Goal: Transaction & Acquisition: Purchase product/service

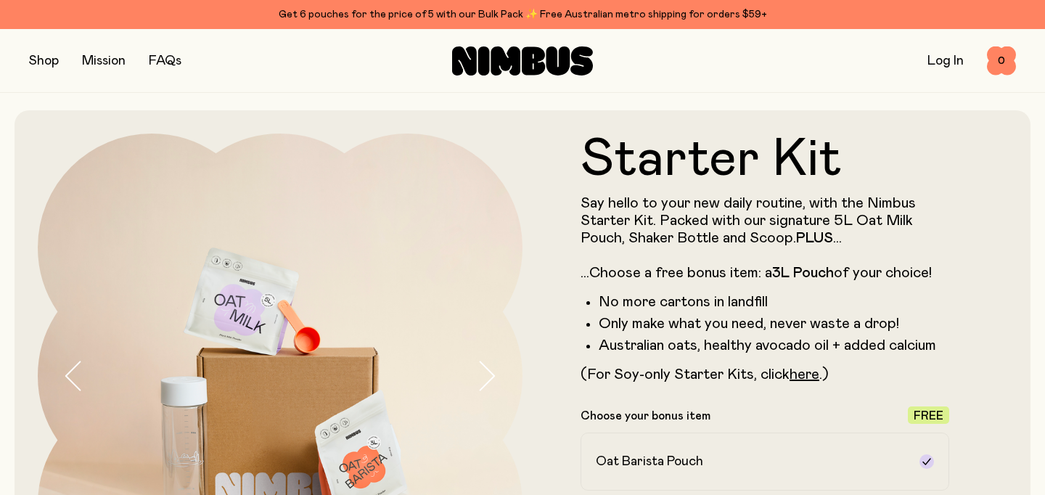
click at [36, 57] on button "button" at bounding box center [44, 61] width 30 height 20
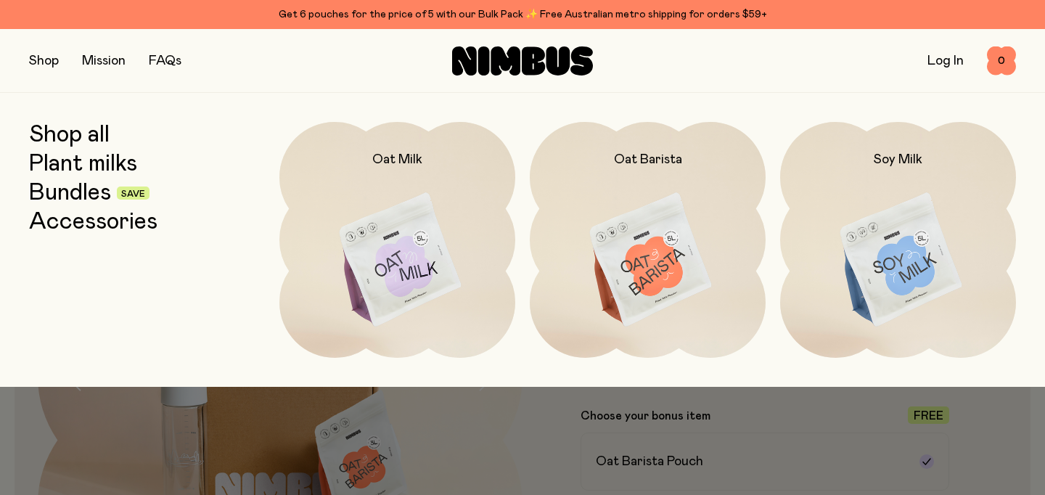
click at [59, 136] on link "Shop all" at bounding box center [69, 135] width 81 height 26
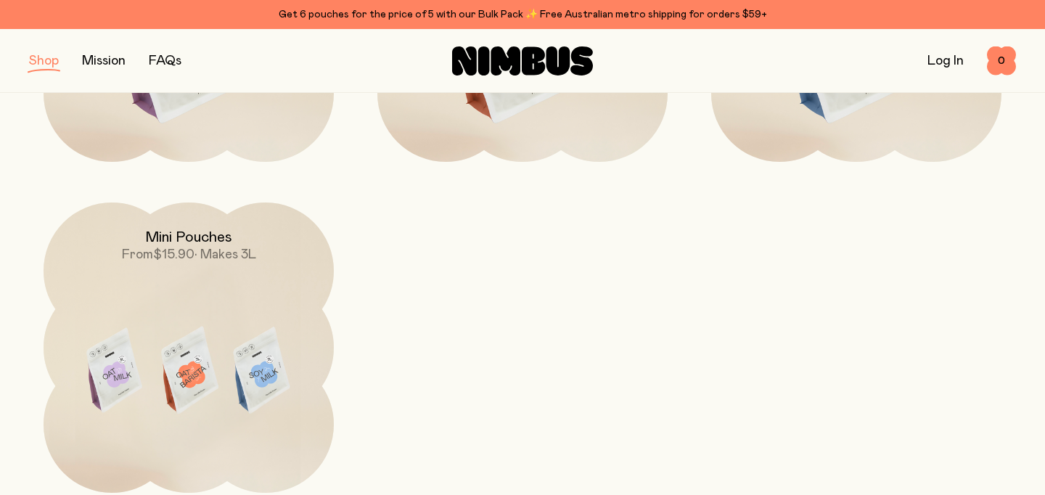
scroll to position [440, 0]
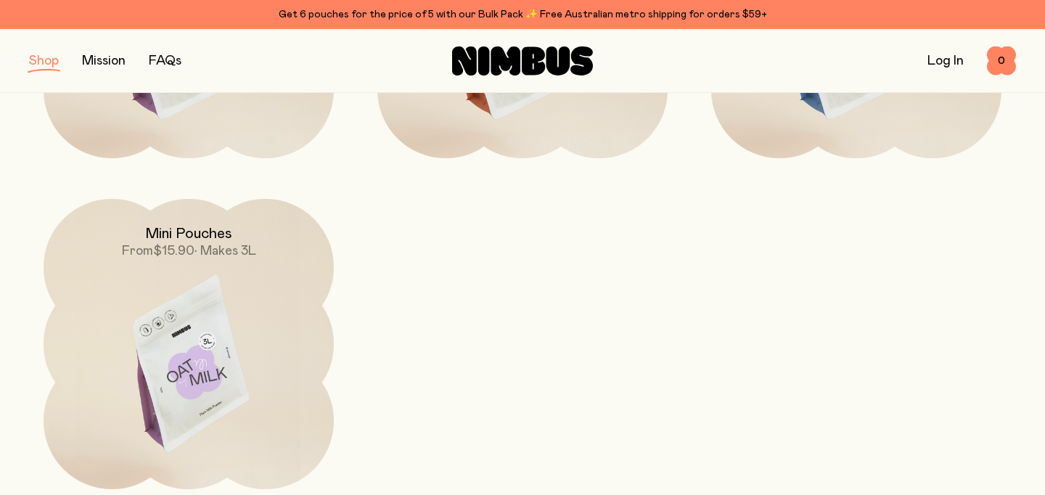
click at [246, 321] on img at bounding box center [189, 369] width 290 height 341
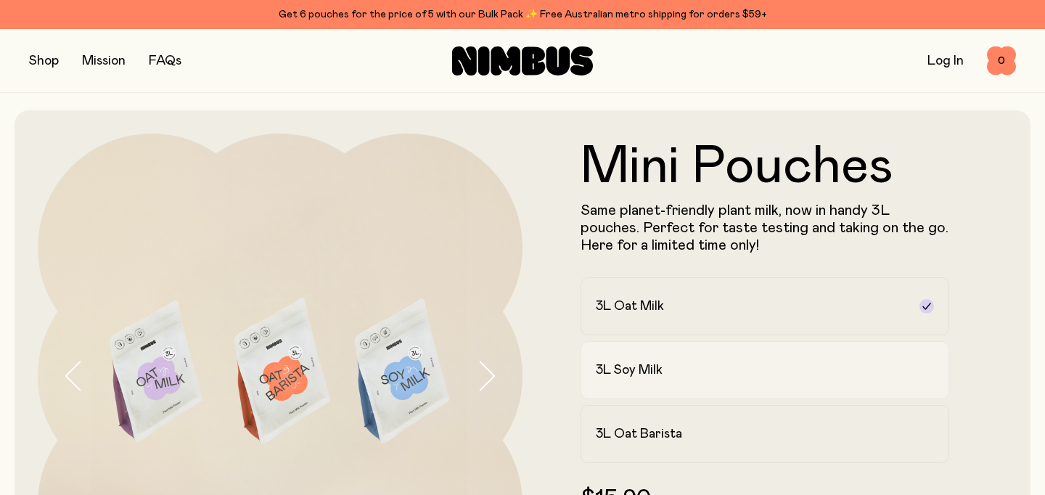
click at [692, 375] on div "3L Soy Milk" at bounding box center [752, 369] width 312 height 17
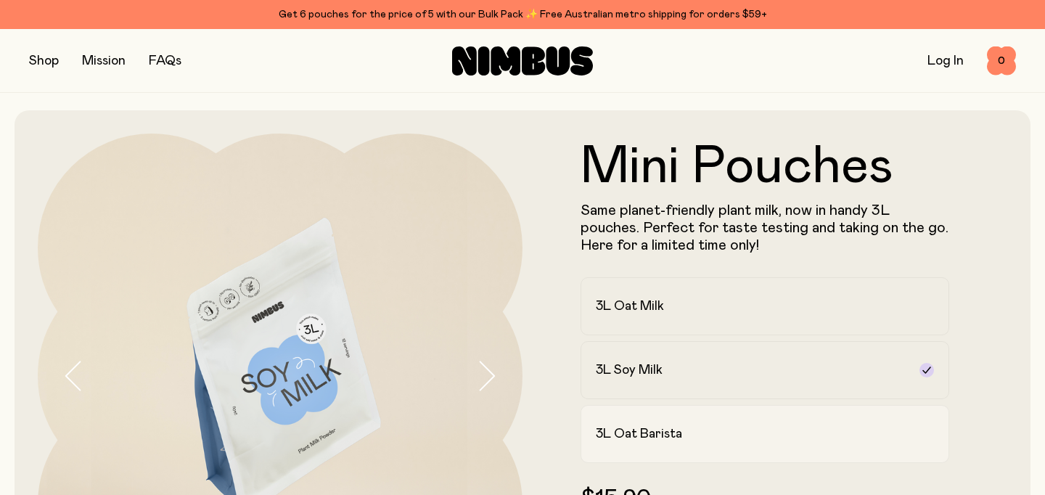
click at [695, 443] on label "3L Oat Barista" at bounding box center [764, 434] width 369 height 58
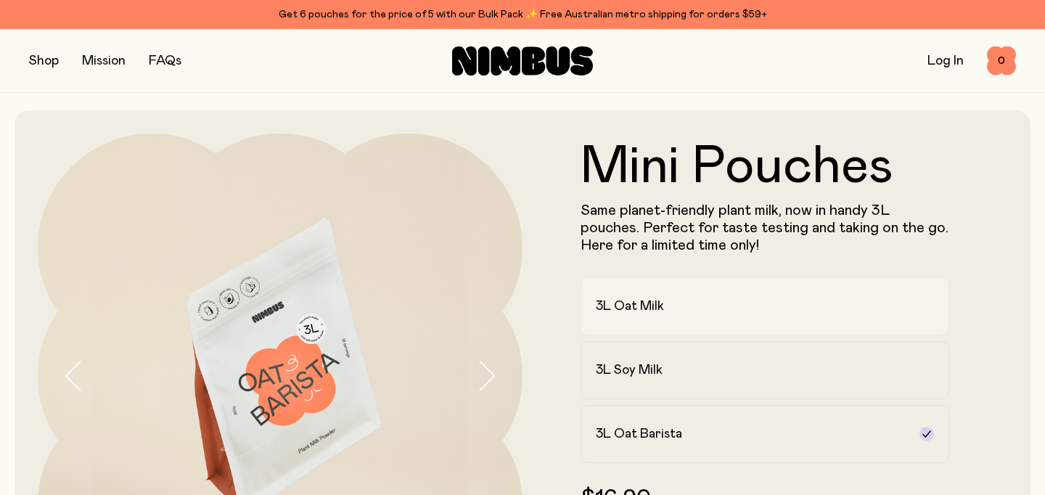
click at [696, 313] on div "3L Oat Milk" at bounding box center [752, 305] width 312 height 17
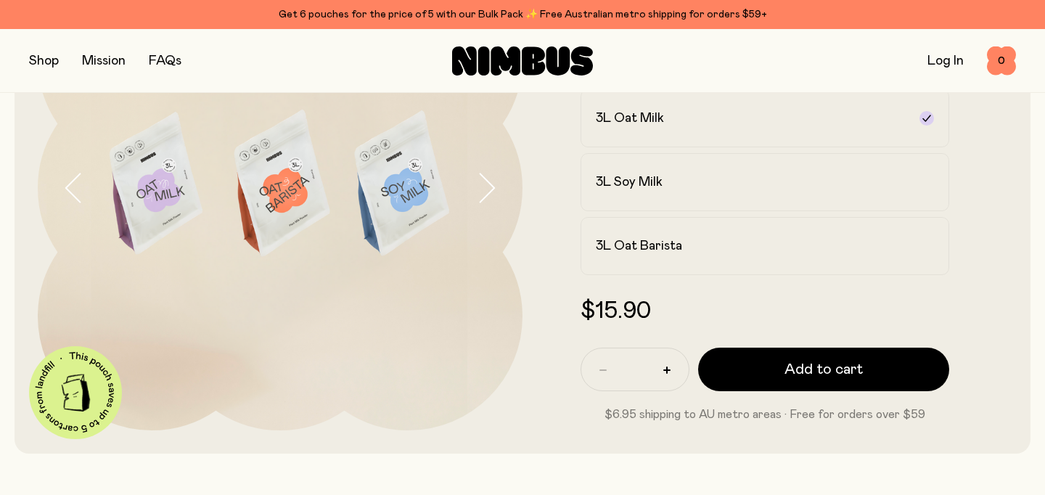
scroll to position [192, 0]
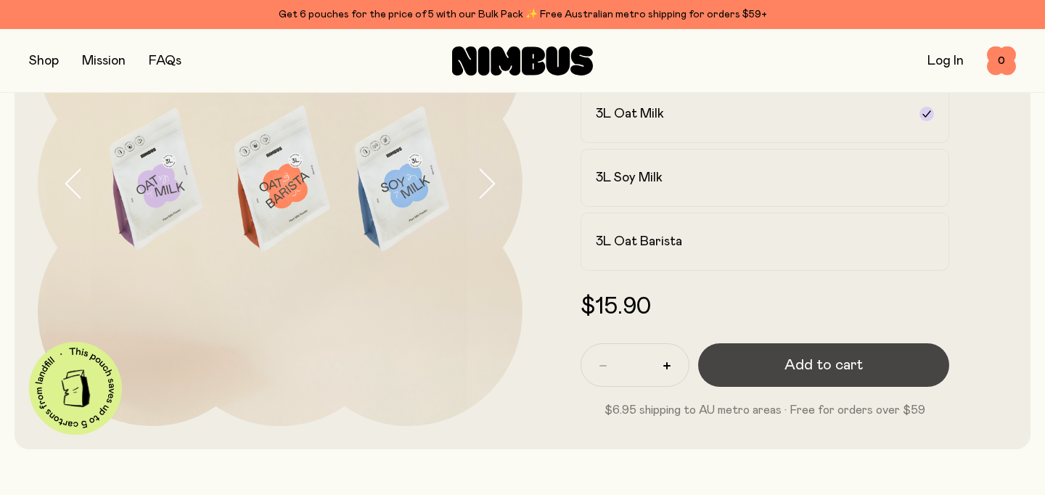
click at [785, 369] on span "Add to cart" at bounding box center [823, 365] width 78 height 20
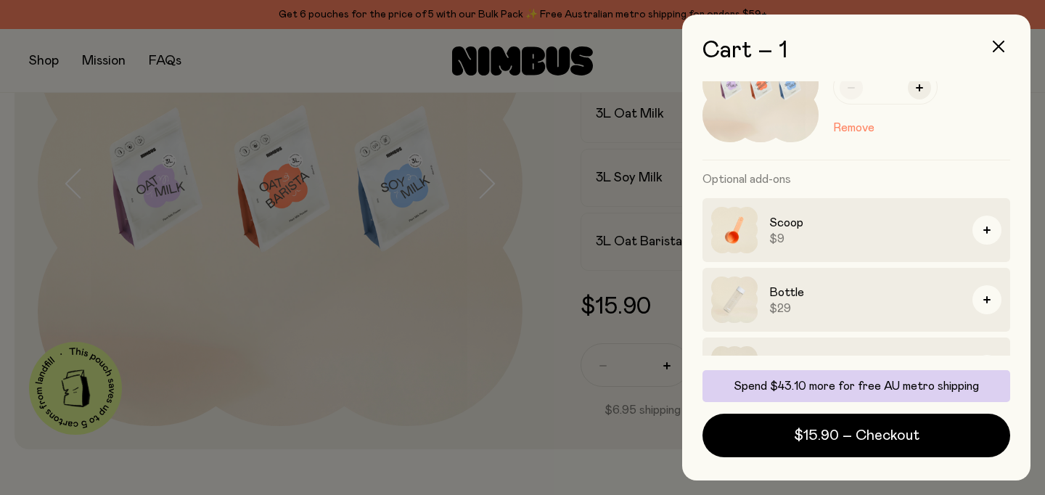
scroll to position [118, 0]
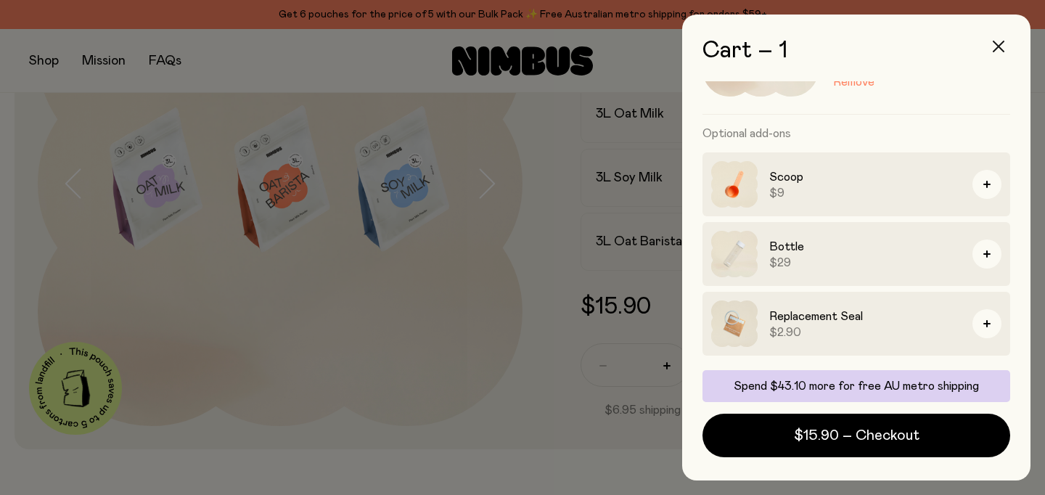
click at [997, 44] on icon "button" at bounding box center [998, 47] width 12 height 12
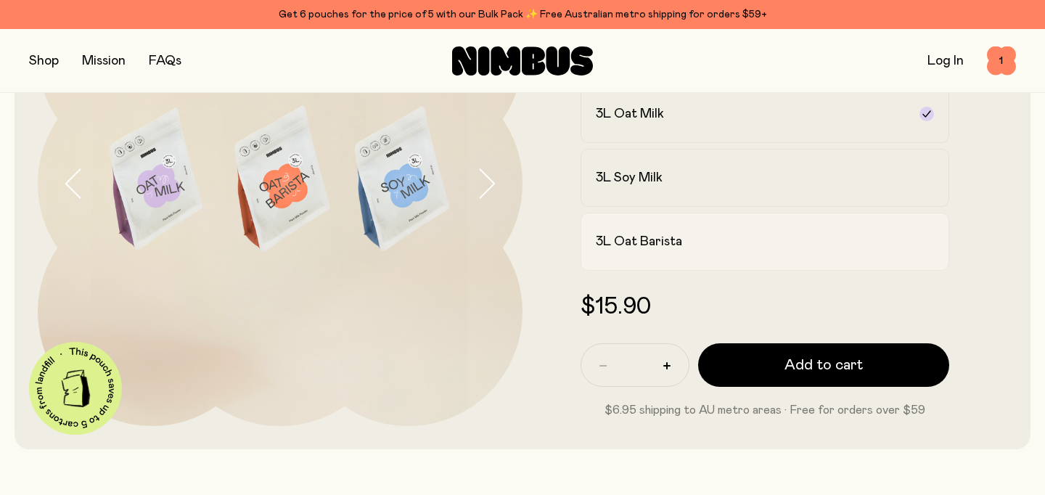
scroll to position [0, 0]
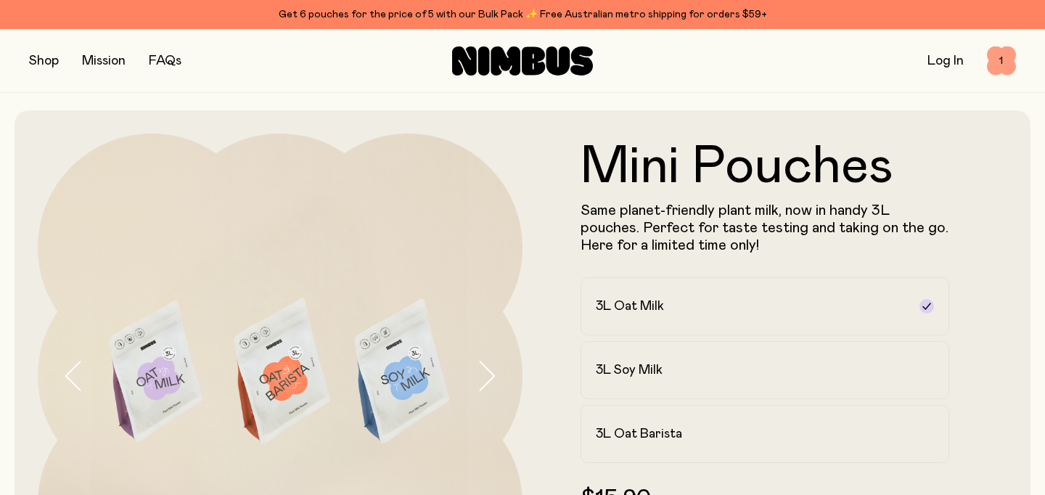
click at [992, 70] on span "1" at bounding box center [1001, 60] width 29 height 29
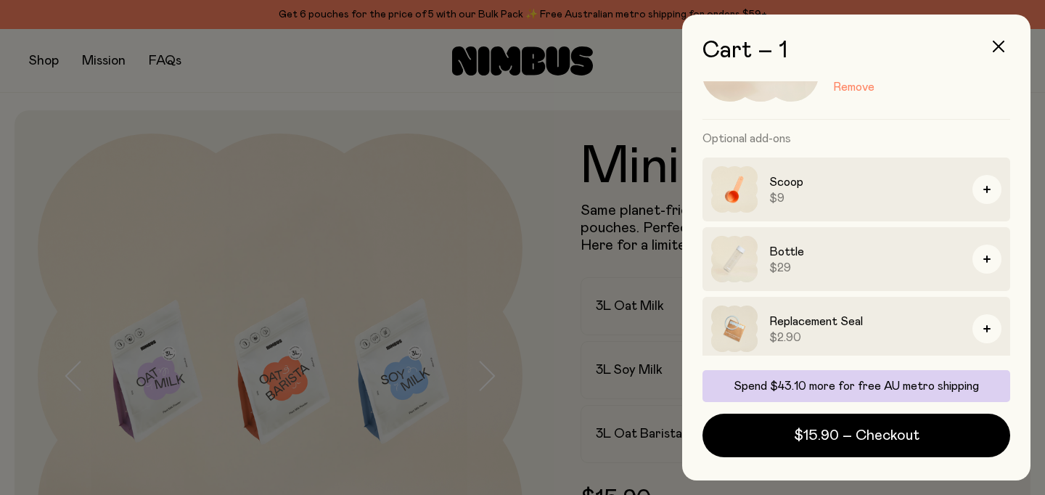
scroll to position [118, 0]
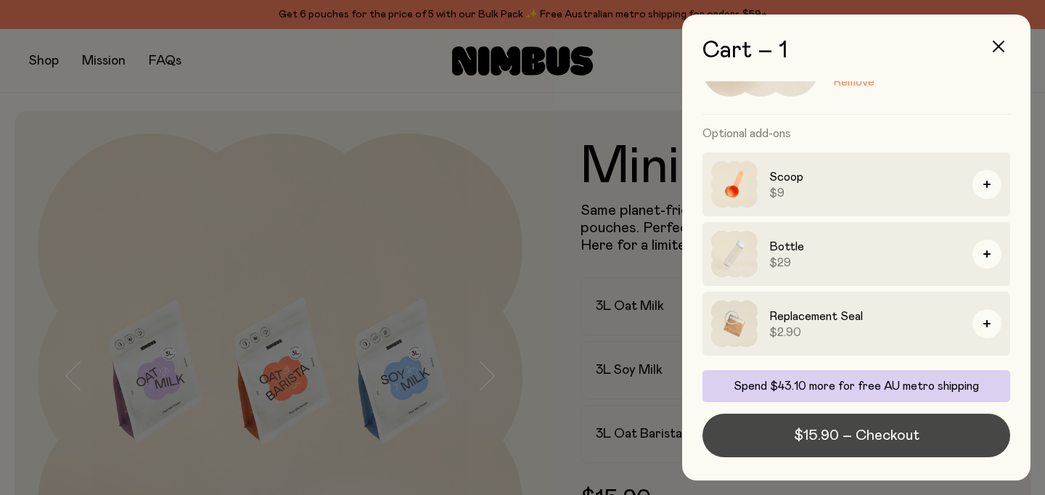
click at [879, 437] on span "$15.90 – Checkout" at bounding box center [857, 435] width 126 height 20
